Goal: Information Seeking & Learning: Learn about a topic

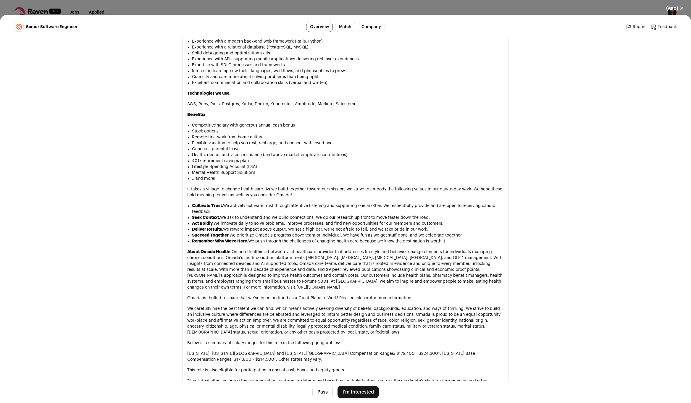
scroll to position [517, 0]
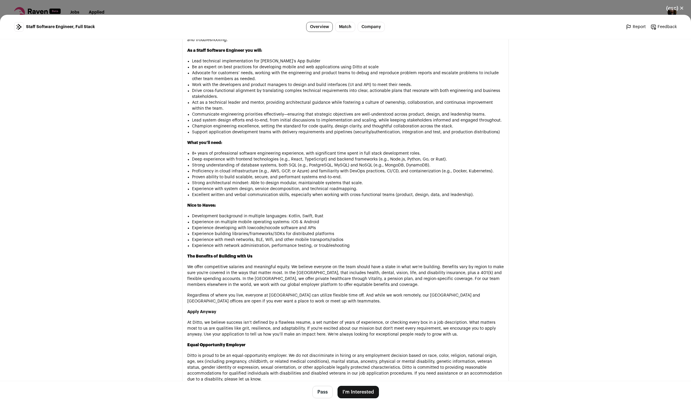
scroll to position [439, 0]
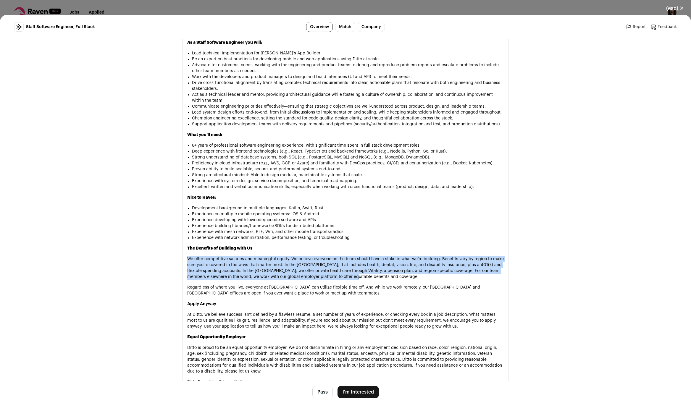
drag, startPoint x: 381, startPoint y: 269, endPoint x: 318, endPoint y: 239, distance: 69.6
click at [318, 239] on div "About Ditto: Ditto is redefining how data moves at the edge. Our mission is to …" at bounding box center [345, 168] width 317 height 436
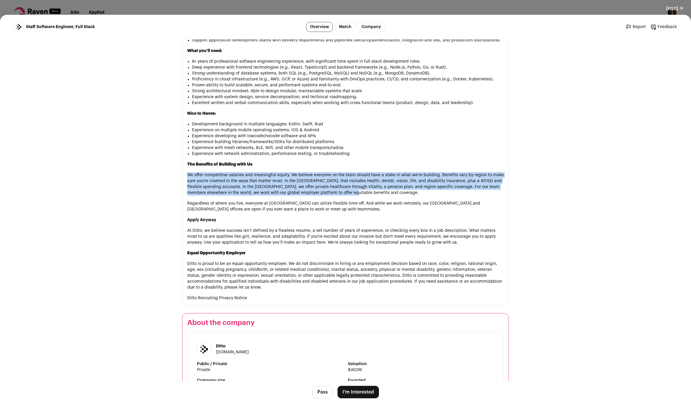
scroll to position [523, 0]
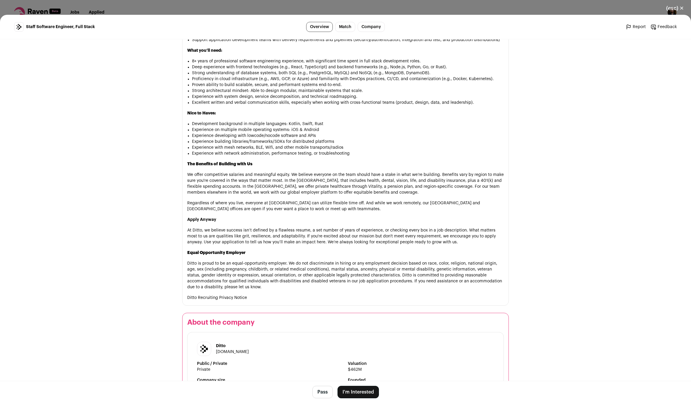
click at [227, 200] on p "Regardless of where you live, everyone at [GEOGRAPHIC_DATA] can utilize flexibl…" at bounding box center [345, 206] width 317 height 12
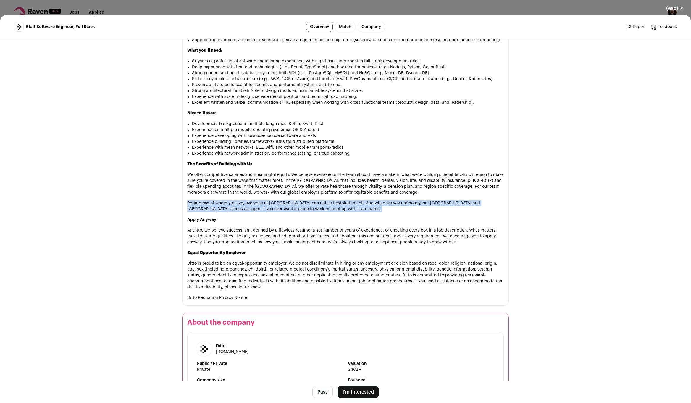
click at [227, 200] on p "Regardless of where you live, everyone at [GEOGRAPHIC_DATA] can utilize flexibl…" at bounding box center [345, 206] width 317 height 12
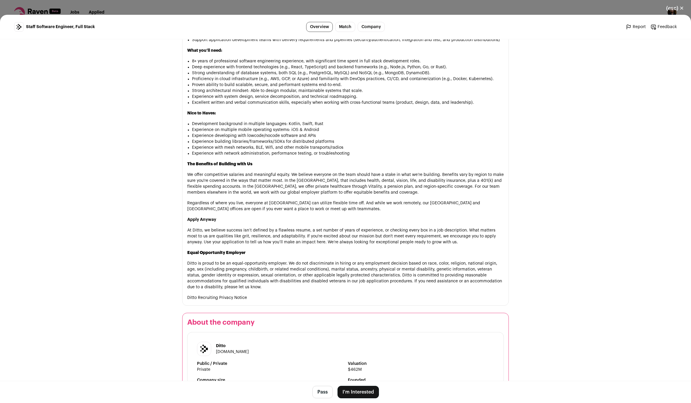
click at [237, 228] on p "At Ditto, we believe success isn’t defined by a flawless resume, a set number o…" at bounding box center [345, 237] width 317 height 18
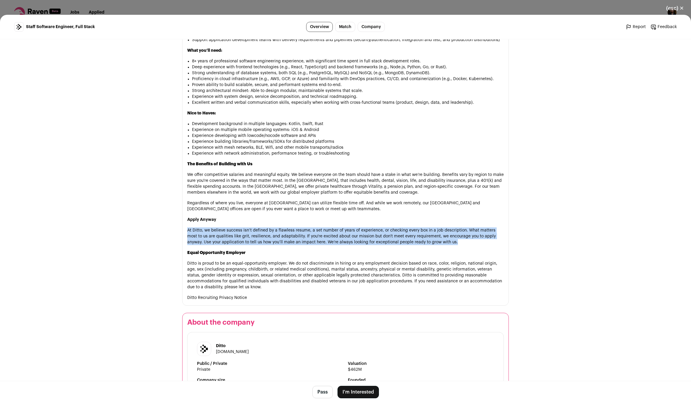
click at [237, 228] on p "At Ditto, we believe success isn’t defined by a flawless resume, a set number o…" at bounding box center [345, 237] width 317 height 18
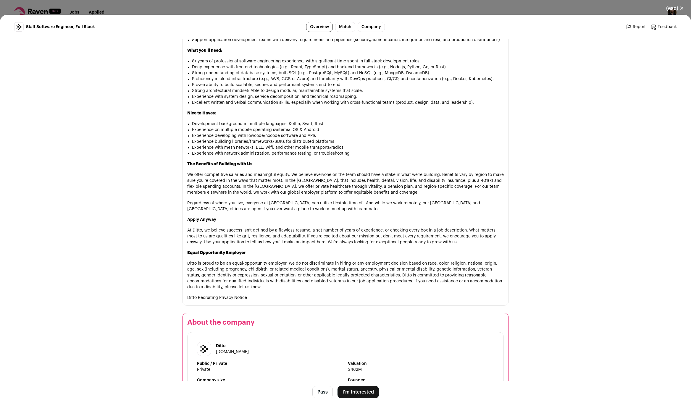
click at [221, 201] on div "About Ditto: Ditto is redefining how data moves at the edge. Our mission is to …" at bounding box center [345, 83] width 317 height 436
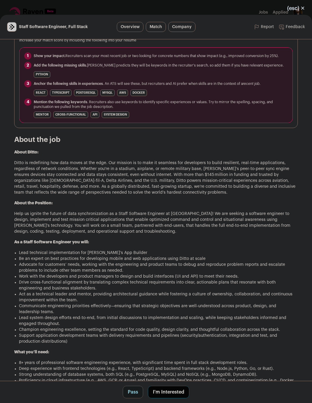
scroll to position [239, 0]
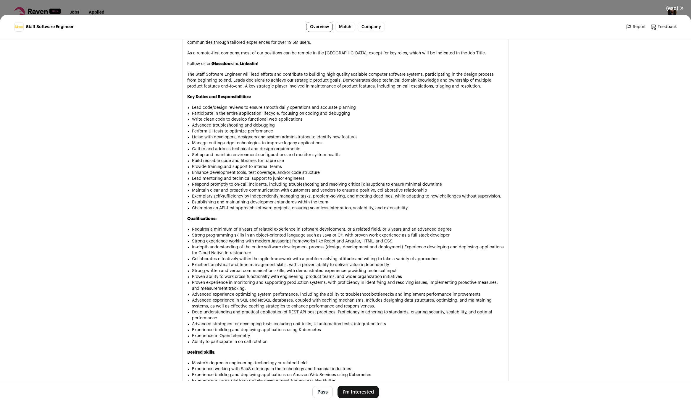
scroll to position [393, 0]
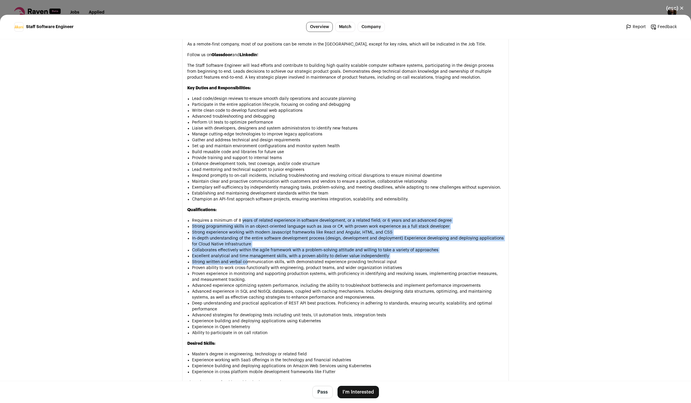
drag, startPoint x: 241, startPoint y: 217, endPoint x: 248, endPoint y: 257, distance: 40.2
click at [248, 256] on ul "Requires a minimum of 8 years of related experience in software development, or…" at bounding box center [348, 277] width 312 height 118
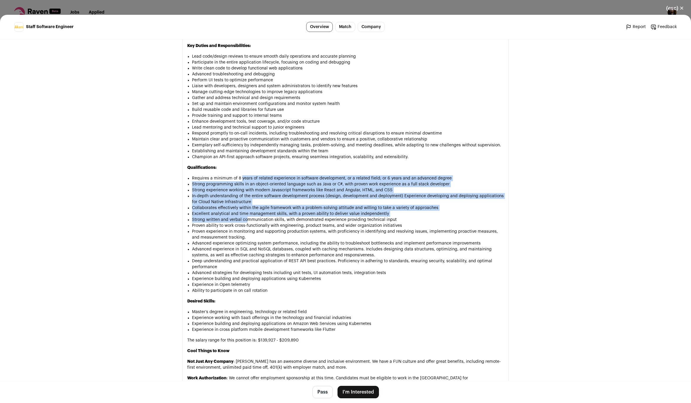
scroll to position [436, 0]
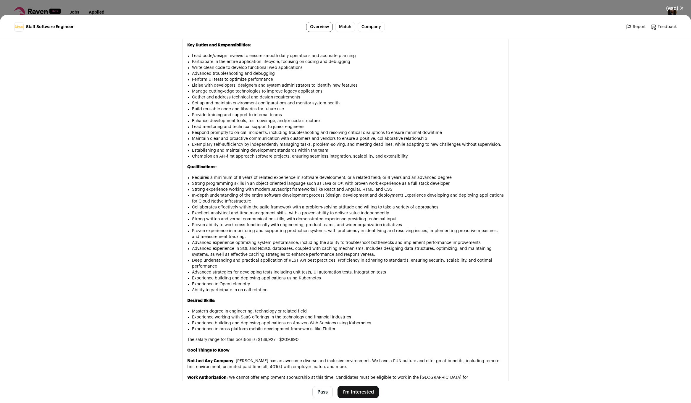
click at [244, 222] on li "Proven ability to work cross-functionally with engineering, product teams, and …" at bounding box center [348, 225] width 312 height 6
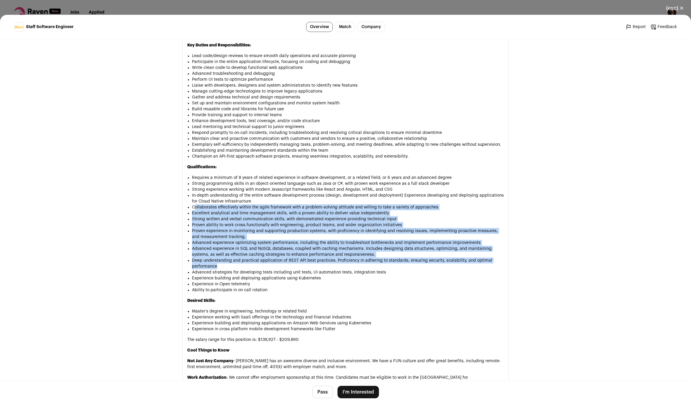
drag, startPoint x: 196, startPoint y: 202, endPoint x: 244, endPoint y: 260, distance: 75.9
click at [244, 260] on ul "Requires a minimum of 8 years of related experience in software development, or…" at bounding box center [348, 234] width 312 height 118
click at [244, 260] on li "Deep understanding and practical application of REST API best practices. Profic…" at bounding box center [348, 264] width 312 height 12
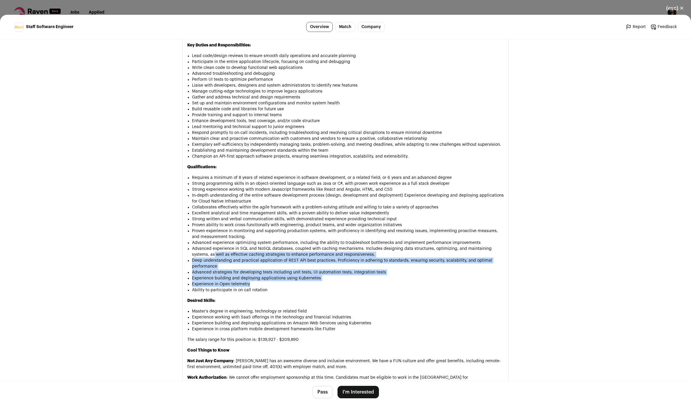
drag, startPoint x: 263, startPoint y: 281, endPoint x: 215, endPoint y: 252, distance: 57.0
click at [215, 252] on ul "Requires a minimum of 8 years of related experience in software development, or…" at bounding box center [348, 234] width 312 height 118
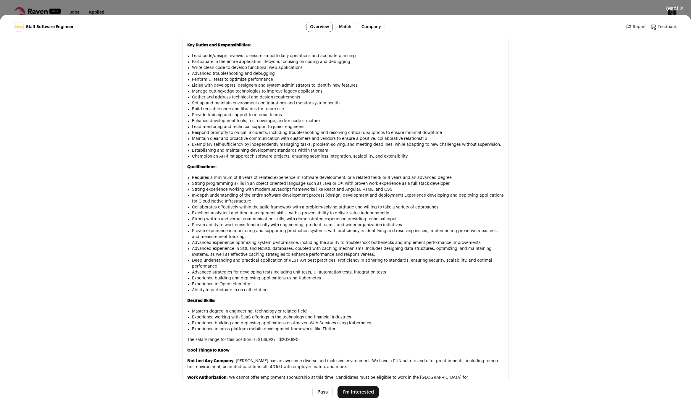
click at [237, 287] on li "Ability to participate in on call rotation" at bounding box center [348, 290] width 312 height 6
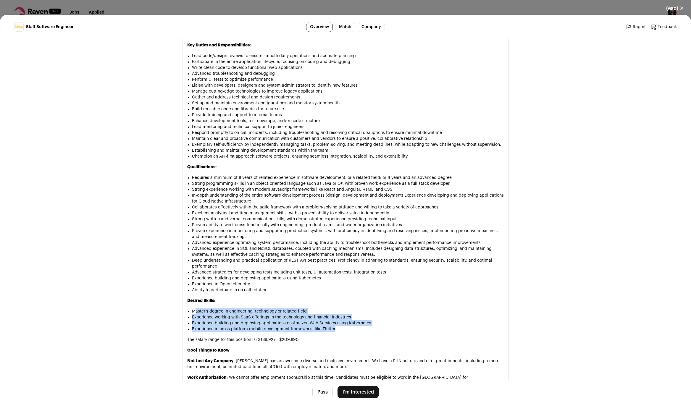
drag, startPoint x: 196, startPoint y: 306, endPoint x: 368, endPoint y: 323, distance: 172.5
click at [368, 323] on ul "Master’s degree in engineering, technology or related field Experience working …" at bounding box center [348, 321] width 312 height 24
click at [296, 321] on li "Experience building and deploying applications on Amazon Web Services using Kub…" at bounding box center [348, 324] width 312 height 6
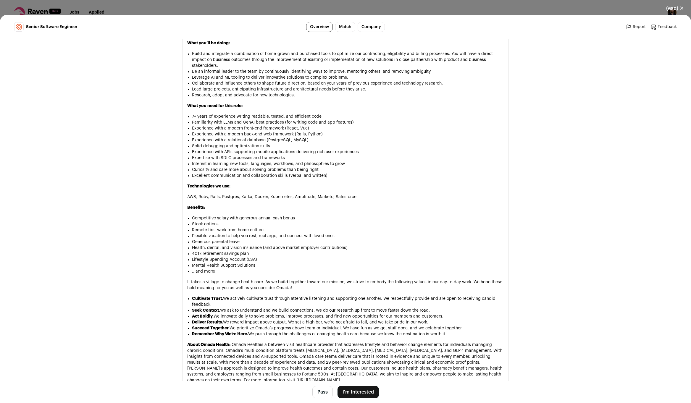
scroll to position [458, 0]
